Goal: Task Accomplishment & Management: Manage account settings

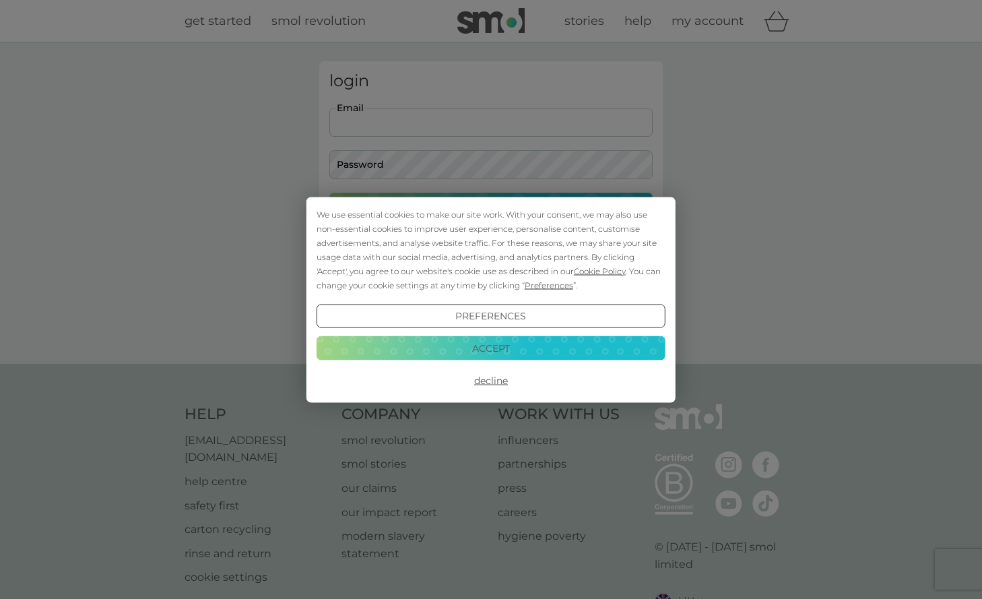
type input "[EMAIL_ADDRESS][PERSON_NAME][DOMAIN_NAME]"
click at [484, 379] on button "Decline" at bounding box center [491, 380] width 349 height 24
type input "els.allan@yahoo.co.uk"
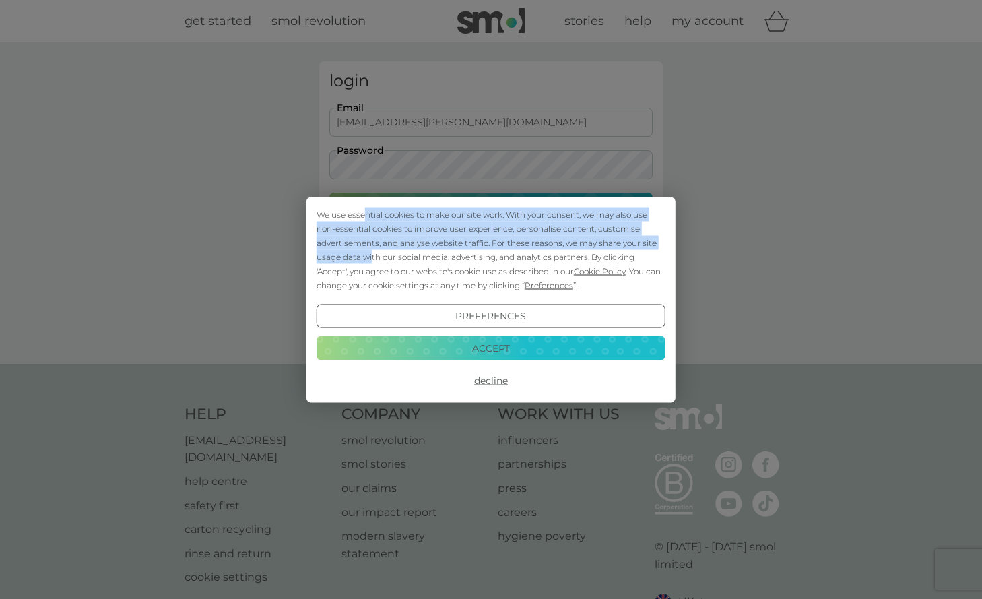
drag, startPoint x: 366, startPoint y: 211, endPoint x: 372, endPoint y: 252, distance: 41.4
click at [372, 252] on div "We use essential cookies to make our site work. With your consent, we may also …" at bounding box center [491, 249] width 349 height 85
click at [498, 382] on button "Decline" at bounding box center [491, 380] width 349 height 24
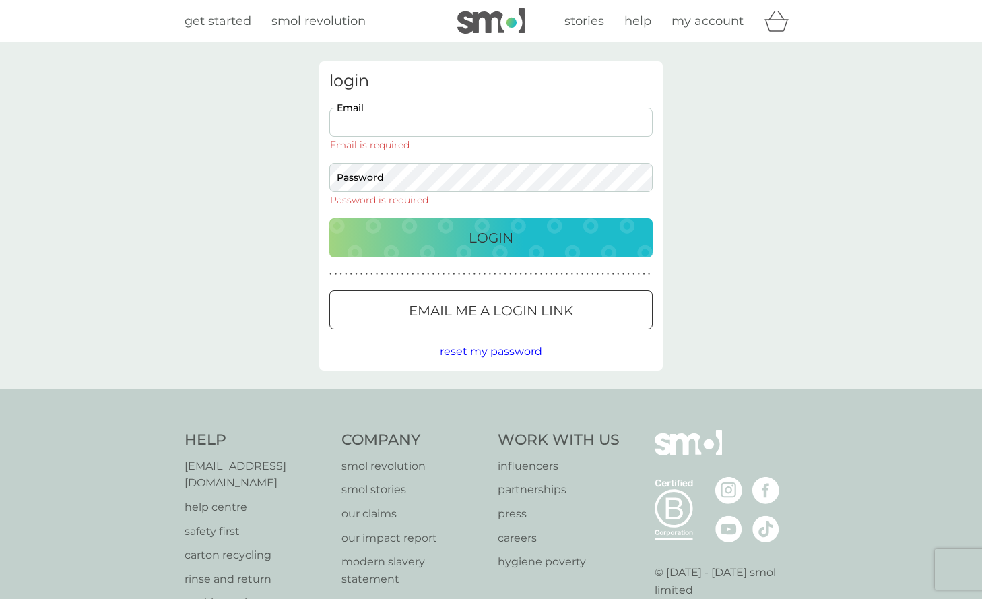
click at [453, 220] on button "Login" at bounding box center [490, 237] width 323 height 39
click at [407, 136] on div "Email Email is required" at bounding box center [490, 129] width 323 height 42
click at [409, 126] on input "Email" at bounding box center [490, 122] width 323 height 29
type input "[EMAIL_ADDRESS][PERSON_NAME][DOMAIN_NAME]"
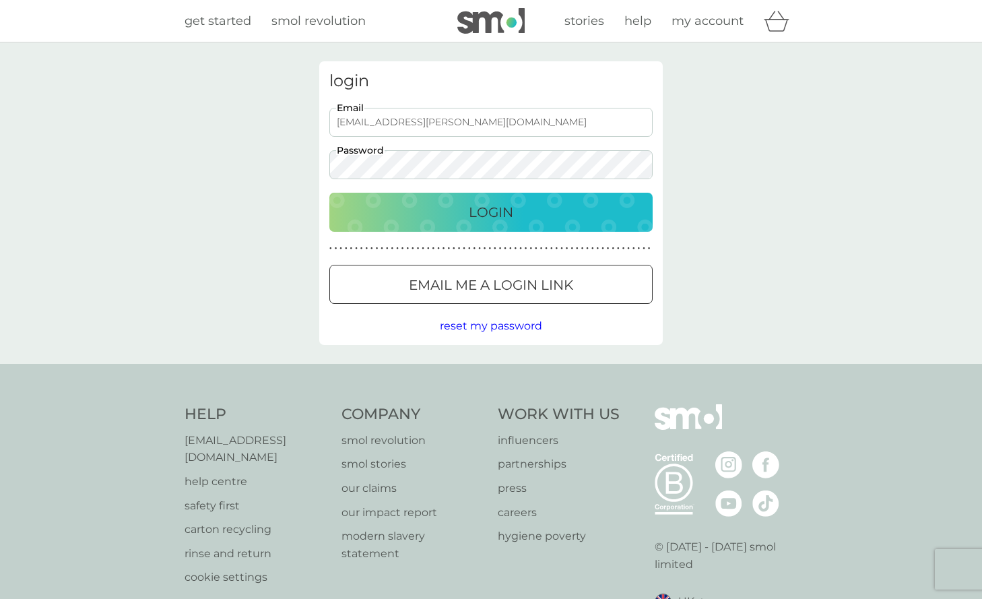
click at [462, 207] on div "Login" at bounding box center [491, 212] width 296 height 22
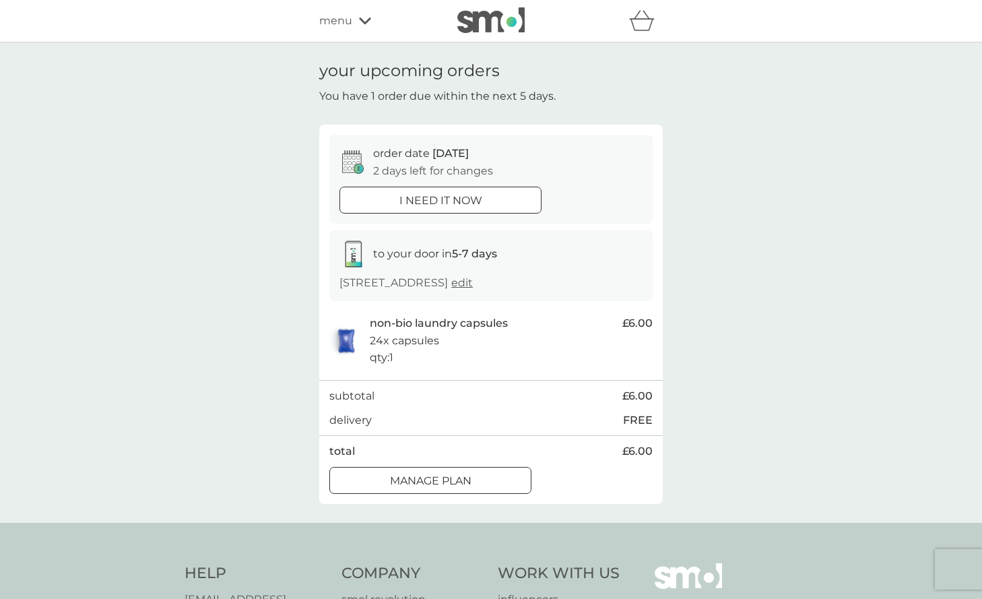
click at [434, 474] on div at bounding box center [430, 481] width 48 height 14
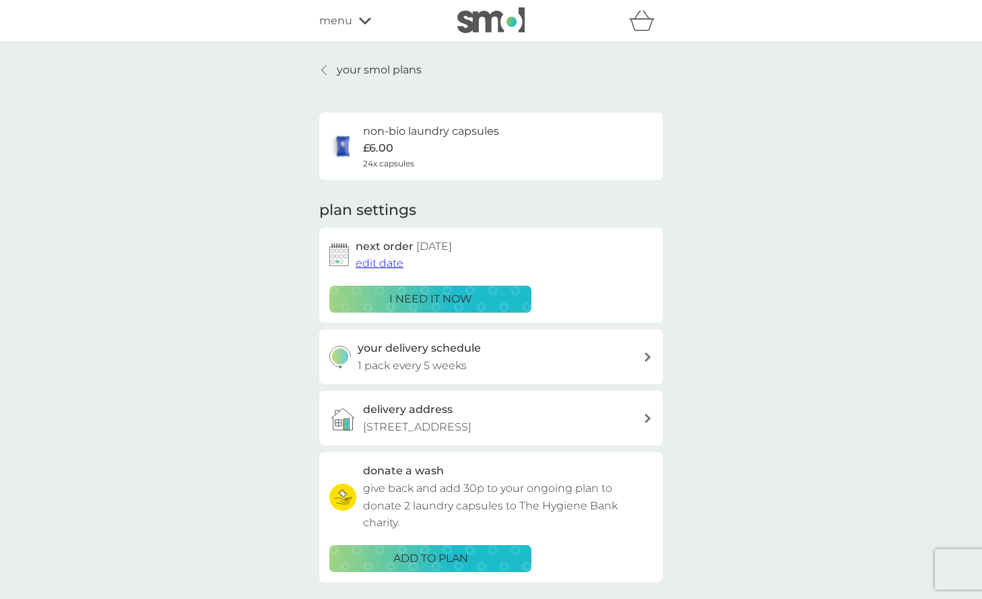
click at [378, 261] on span "edit date" at bounding box center [380, 263] width 48 height 13
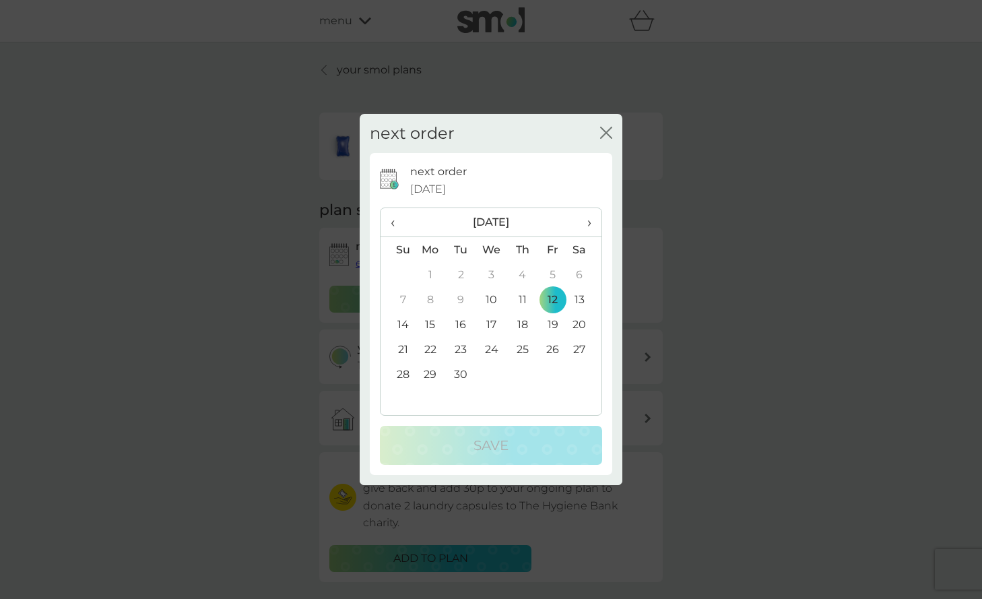
click at [559, 346] on td "26" at bounding box center [553, 349] width 30 height 25
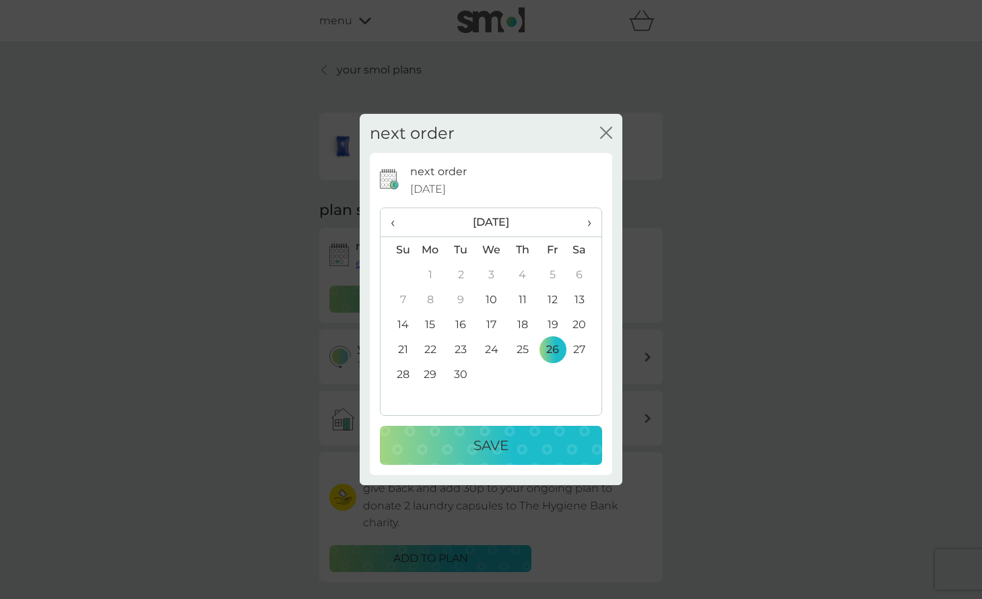
click at [521, 445] on div "Save" at bounding box center [490, 445] width 195 height 22
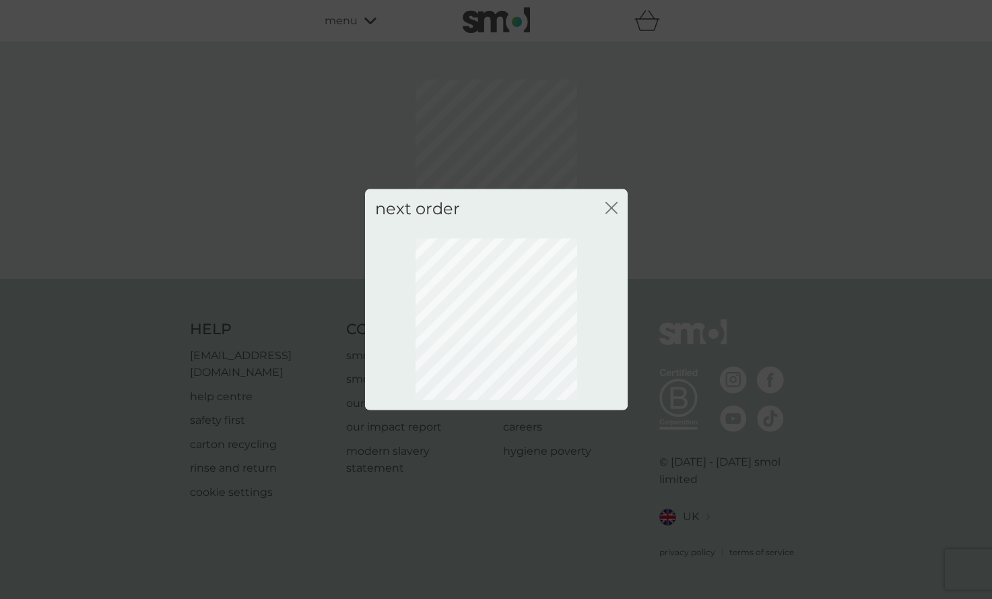
click at [614, 210] on icon "close" at bounding box center [614, 207] width 5 height 11
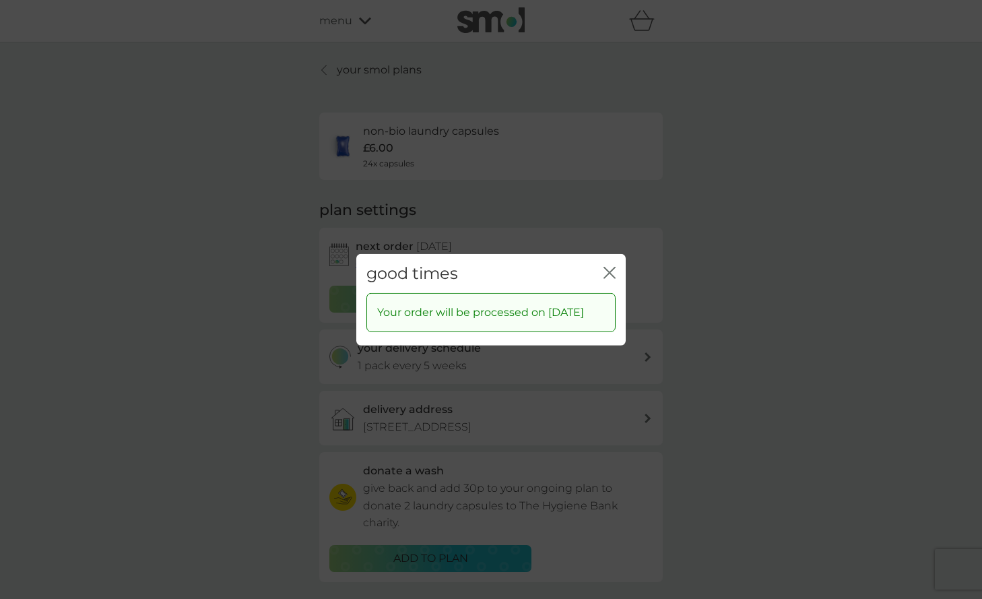
click at [612, 266] on icon "close" at bounding box center [610, 272] width 12 height 12
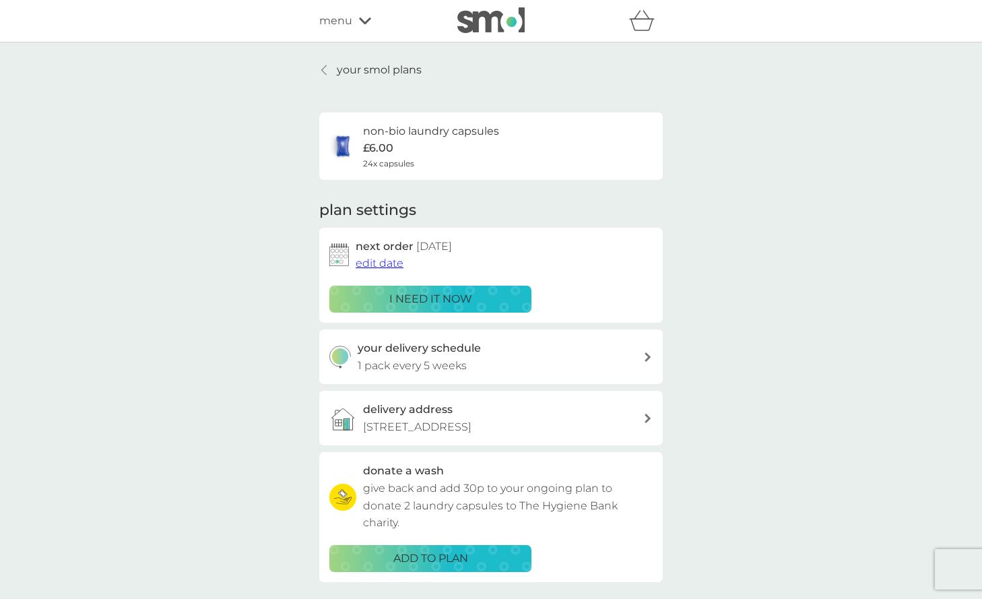
click at [649, 352] on icon at bounding box center [648, 356] width 7 height 9
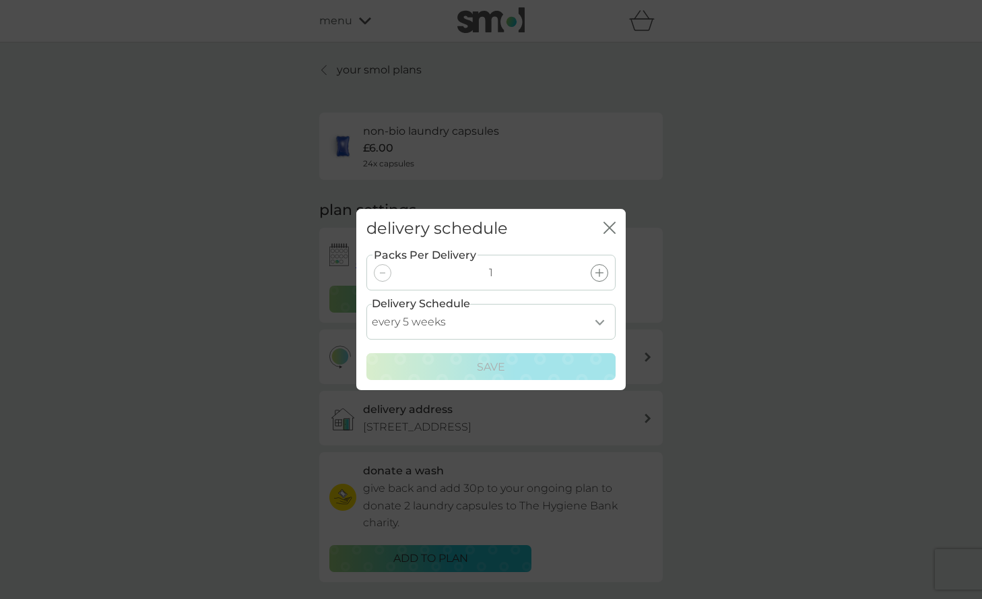
select select "42"
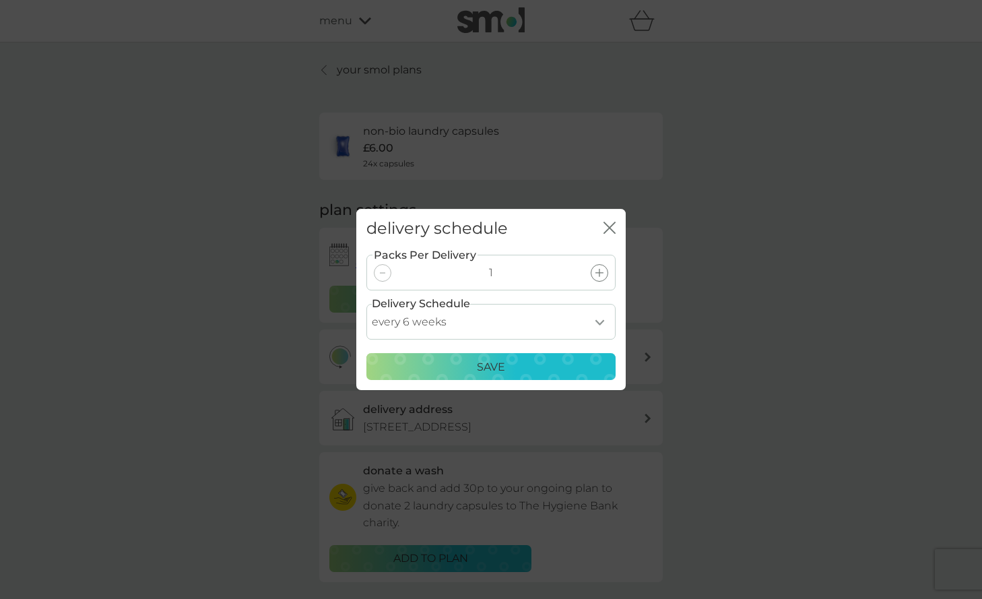
click at [492, 365] on p "Save" at bounding box center [491, 367] width 28 height 18
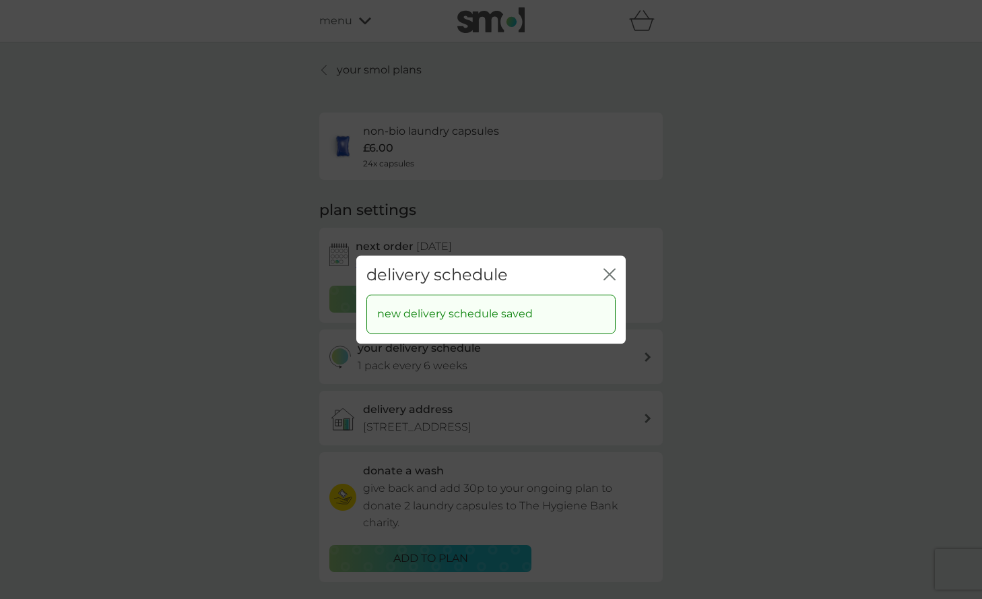
click at [615, 277] on icon "close" at bounding box center [610, 274] width 12 height 12
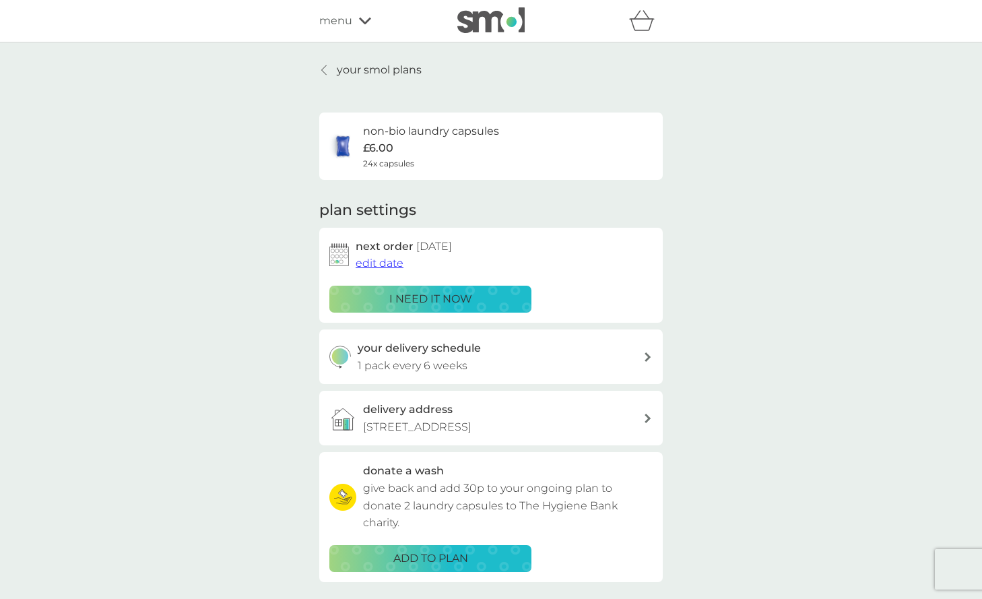
click at [362, 22] on icon at bounding box center [365, 21] width 12 height 7
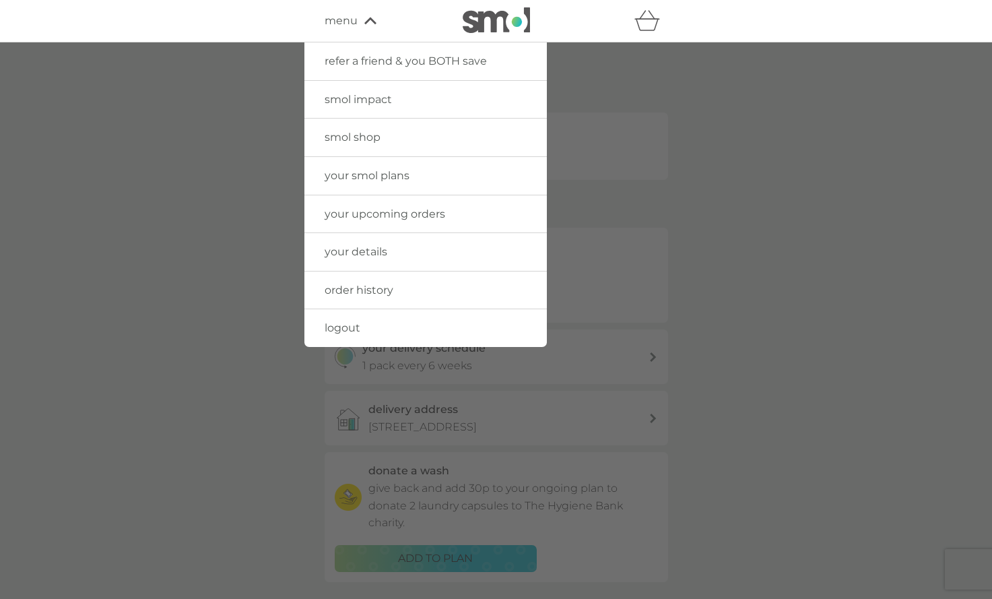
click at [350, 324] on span "logout" at bounding box center [343, 327] width 36 height 13
